Goal: Share content: Distribute website content to other platforms or users

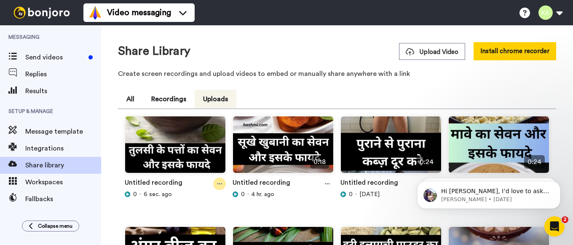
click at [218, 182] on icon at bounding box center [219, 184] width 5 height 6
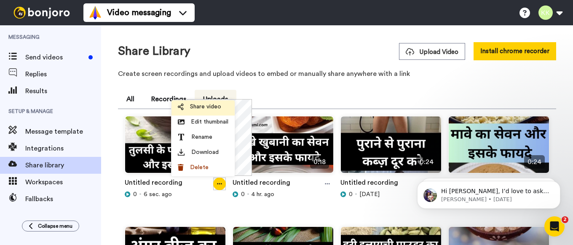
click at [211, 106] on span "Share video" at bounding box center [205, 106] width 31 height 8
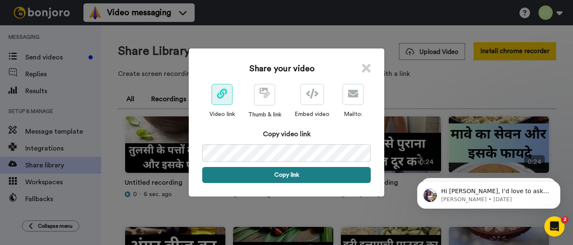
click at [292, 173] on button "Copy link" at bounding box center [286, 175] width 169 height 16
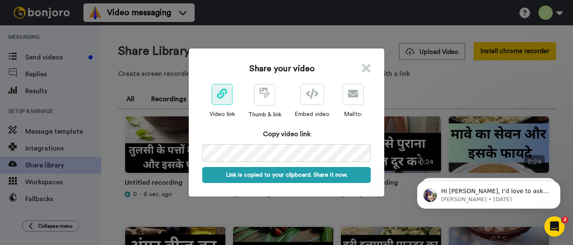
scroll to position [0, 46]
